Goal: Information Seeking & Learning: Learn about a topic

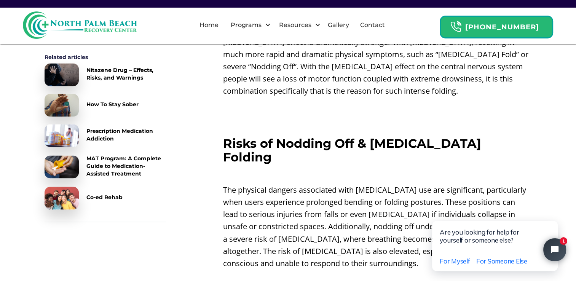
scroll to position [1209, 0]
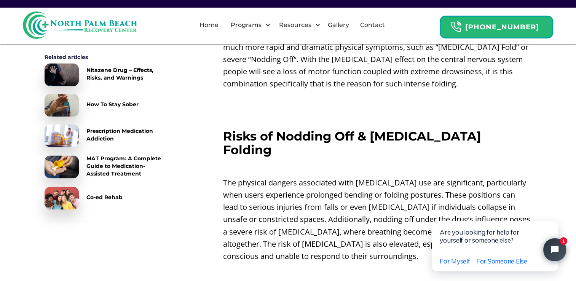
click at [528, 199] on html "Are you looking for help for yourself or someone else? For Myself For Someone E…" at bounding box center [496, 239] width 160 height 84
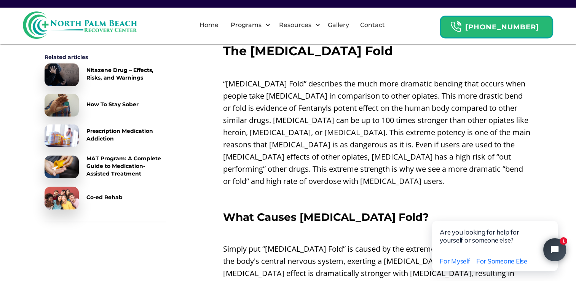
scroll to position [963, 0]
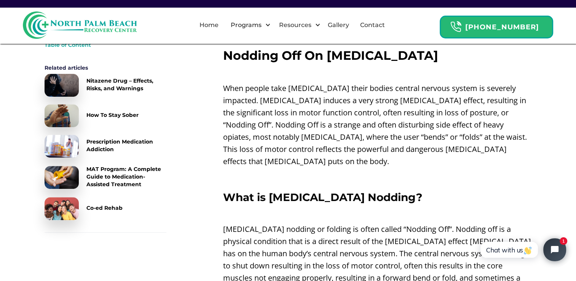
scroll to position [265, 0]
click at [396, 261] on p "[MEDICAL_DATA] nodding or folding is often called “Nodding Off”. Nodding off is…" at bounding box center [377, 271] width 309 height 97
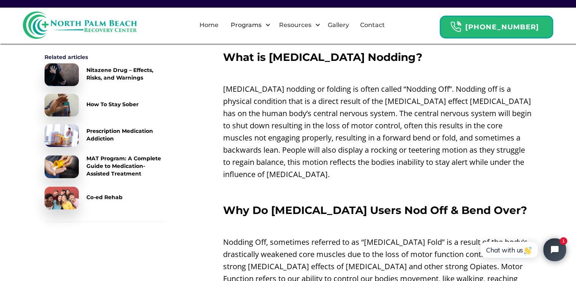
scroll to position [405, 0]
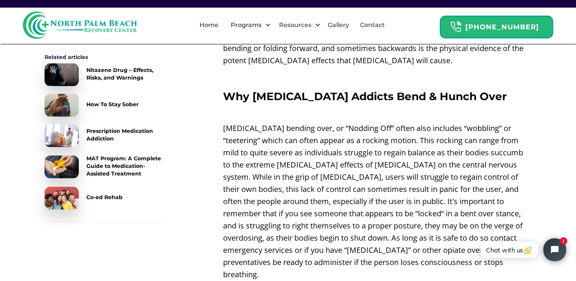
scroll to position [705, 0]
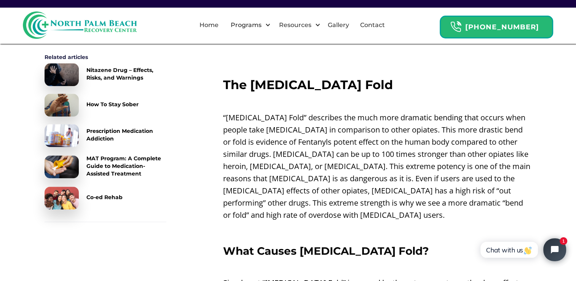
scroll to position [938, 0]
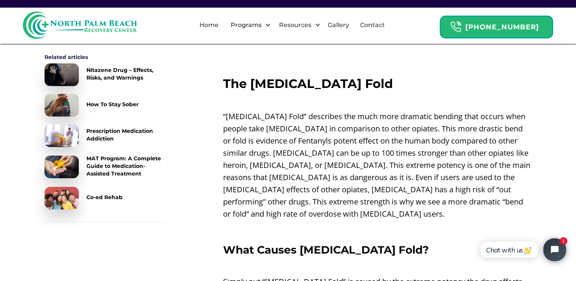
click at [439, 248] on div "Nodding Off On Fentanyl ‍ When people take Fentanyl their bodies central nervou…" at bounding box center [377, 167] width 309 height 1600
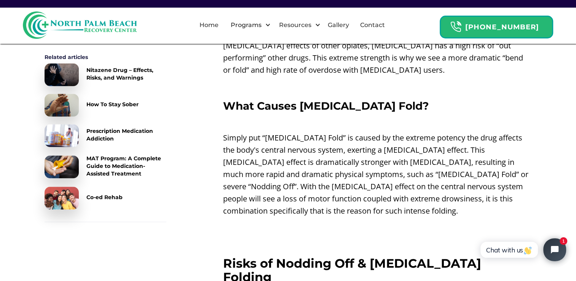
scroll to position [1083, 0]
click at [412, 262] on div "Nodding Off On Fentanyl ‍ When people take Fentanyl their bodies central nervou…" at bounding box center [377, 23] width 309 height 1600
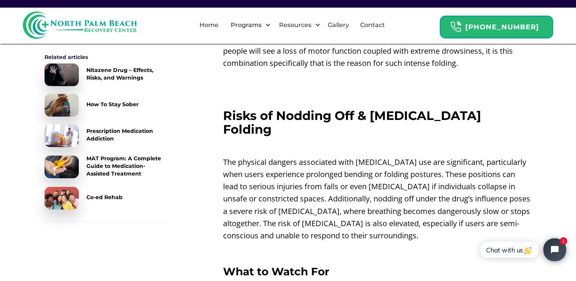
scroll to position [1231, 0]
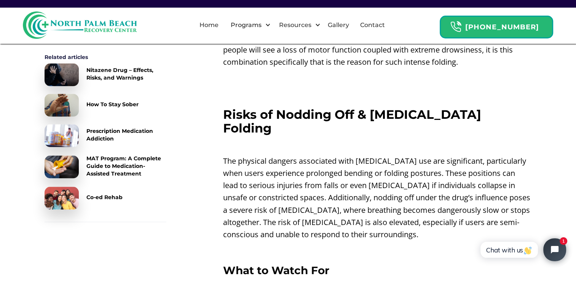
click at [444, 264] on h3 "What to Watch For" at bounding box center [377, 270] width 309 height 12
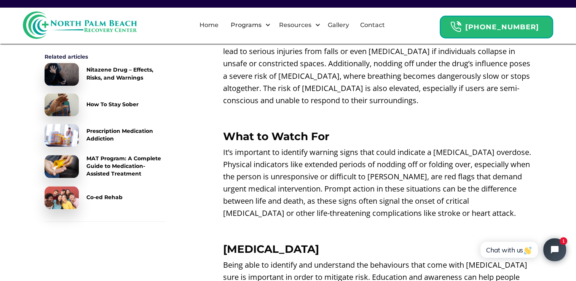
scroll to position [1366, 0]
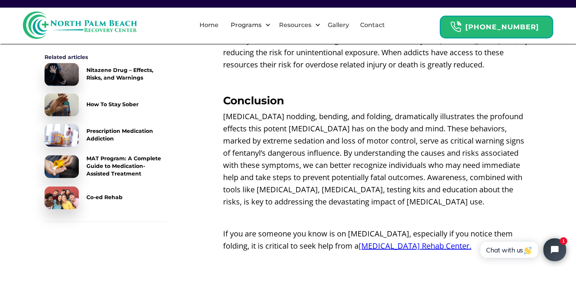
scroll to position [1651, 0]
click at [308, 138] on p "[MEDICAL_DATA] nodding, bending, and folding, dramatically illustrates the prof…" at bounding box center [377, 158] width 309 height 97
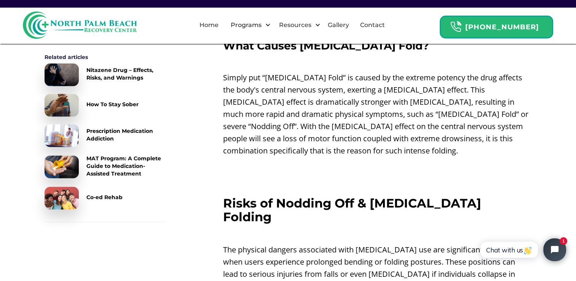
scroll to position [1142, 0]
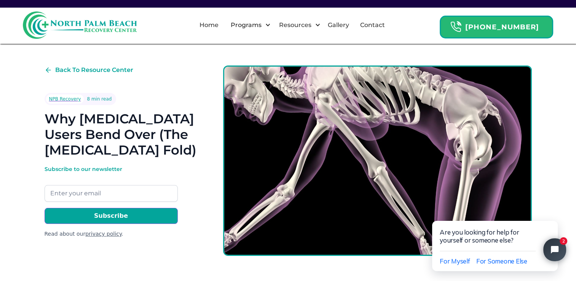
click at [269, 239] on img at bounding box center [377, 160] width 309 height 190
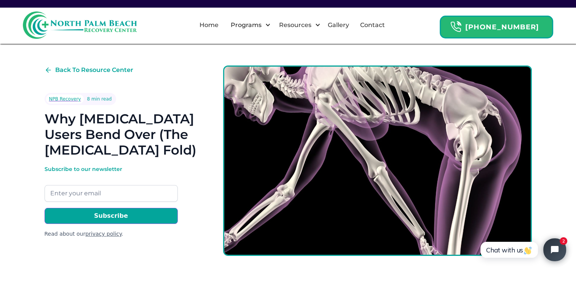
click at [201, 243] on div "Back To Resource Center NPB Recovery 8 min read Why Fentanyl Users Bend Over (T…" at bounding box center [288, 167] width 487 height 204
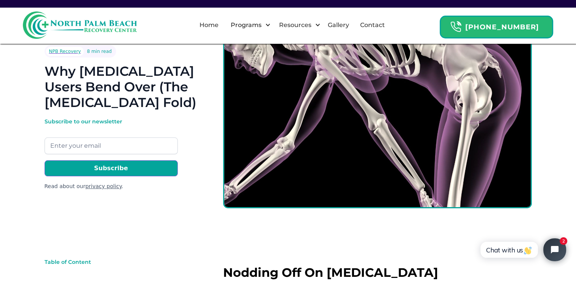
scroll to position [48, 0]
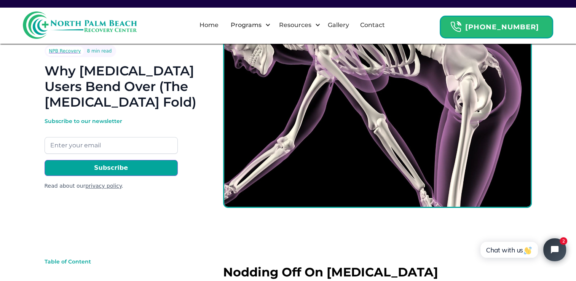
click at [433, 129] on img at bounding box center [377, 112] width 309 height 190
click at [475, 88] on img at bounding box center [377, 112] width 309 height 190
click at [64, 163] on input "Subscribe" at bounding box center [111, 168] width 133 height 16
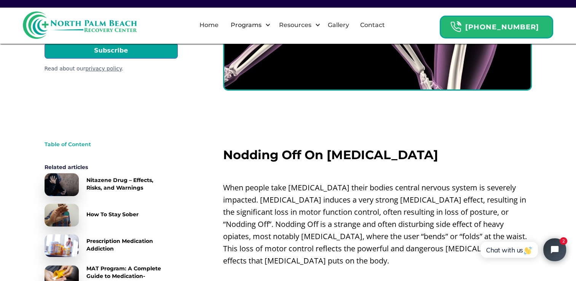
scroll to position [0, 0]
